Goal: Task Accomplishment & Management: Manage account settings

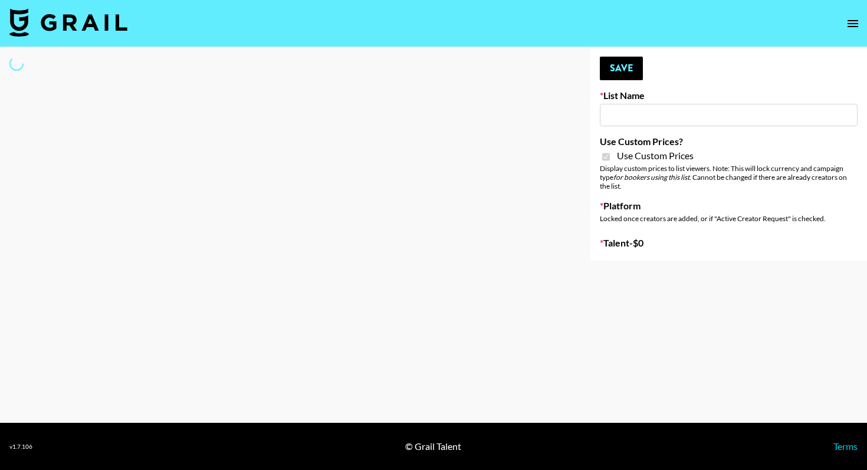
type input "Evry Jewels"
checkbox input "true"
select select "Brand"
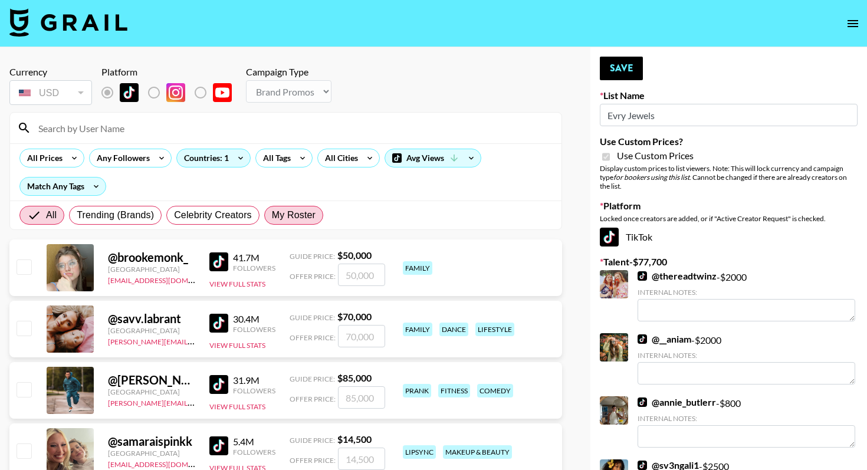
click at [288, 219] on span "My Roster" at bounding box center [294, 215] width 44 height 14
click at [272, 215] on input "My Roster" at bounding box center [272, 215] width 0 height 0
radio input "true"
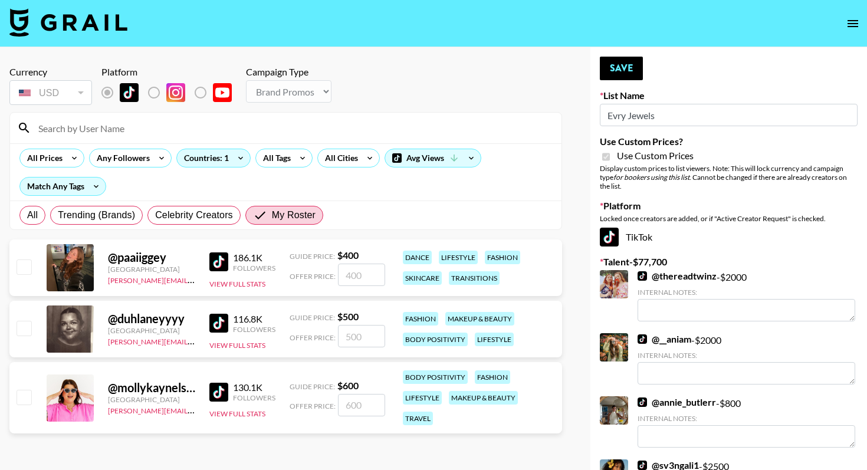
click at [24, 266] on input "checkbox" at bounding box center [24, 266] width 14 height 14
checkbox input "true"
type input "400"
click at [621, 69] on button "Save" at bounding box center [621, 69] width 43 height 24
radio input "true"
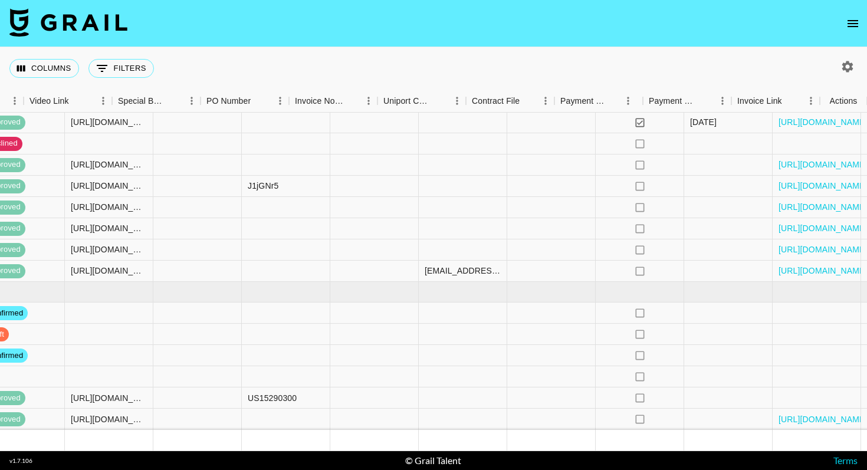
scroll to position [700, 1091]
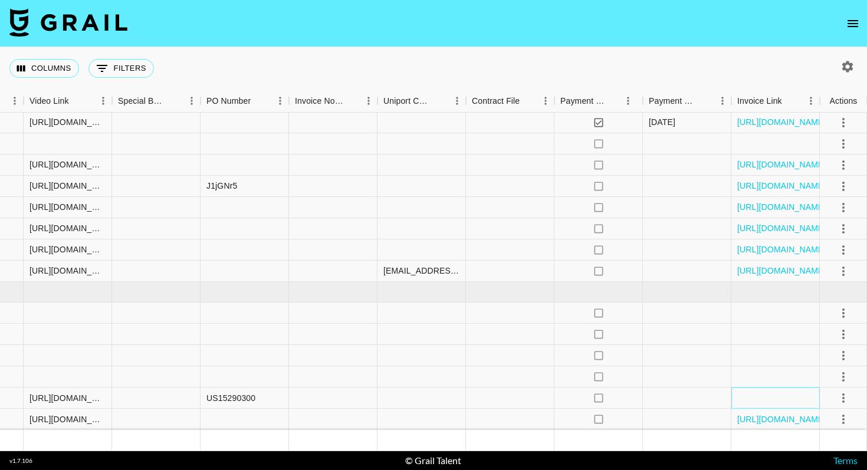
click at [777, 400] on div at bounding box center [775, 397] width 88 height 21
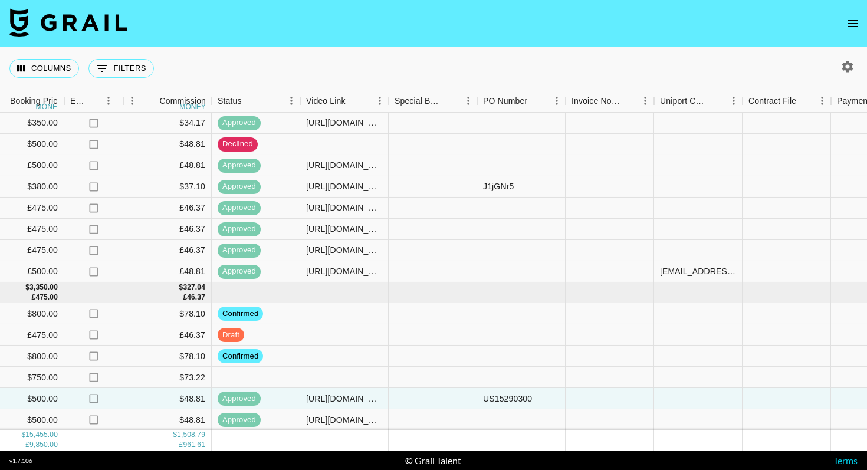
scroll to position [699, 815]
